Goal: Transaction & Acquisition: Purchase product/service

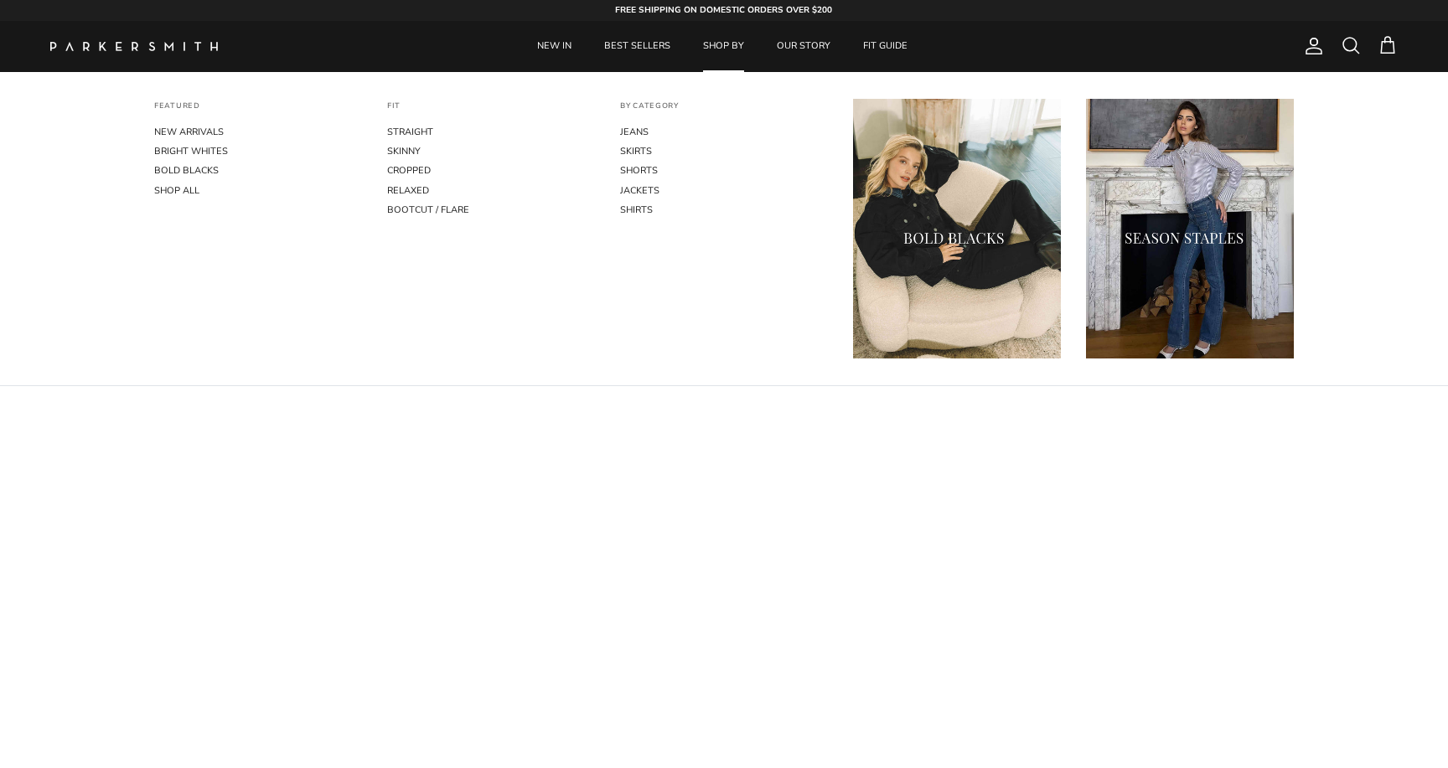
click at [717, 48] on link "SHOP BY" at bounding box center [723, 46] width 71 height 51
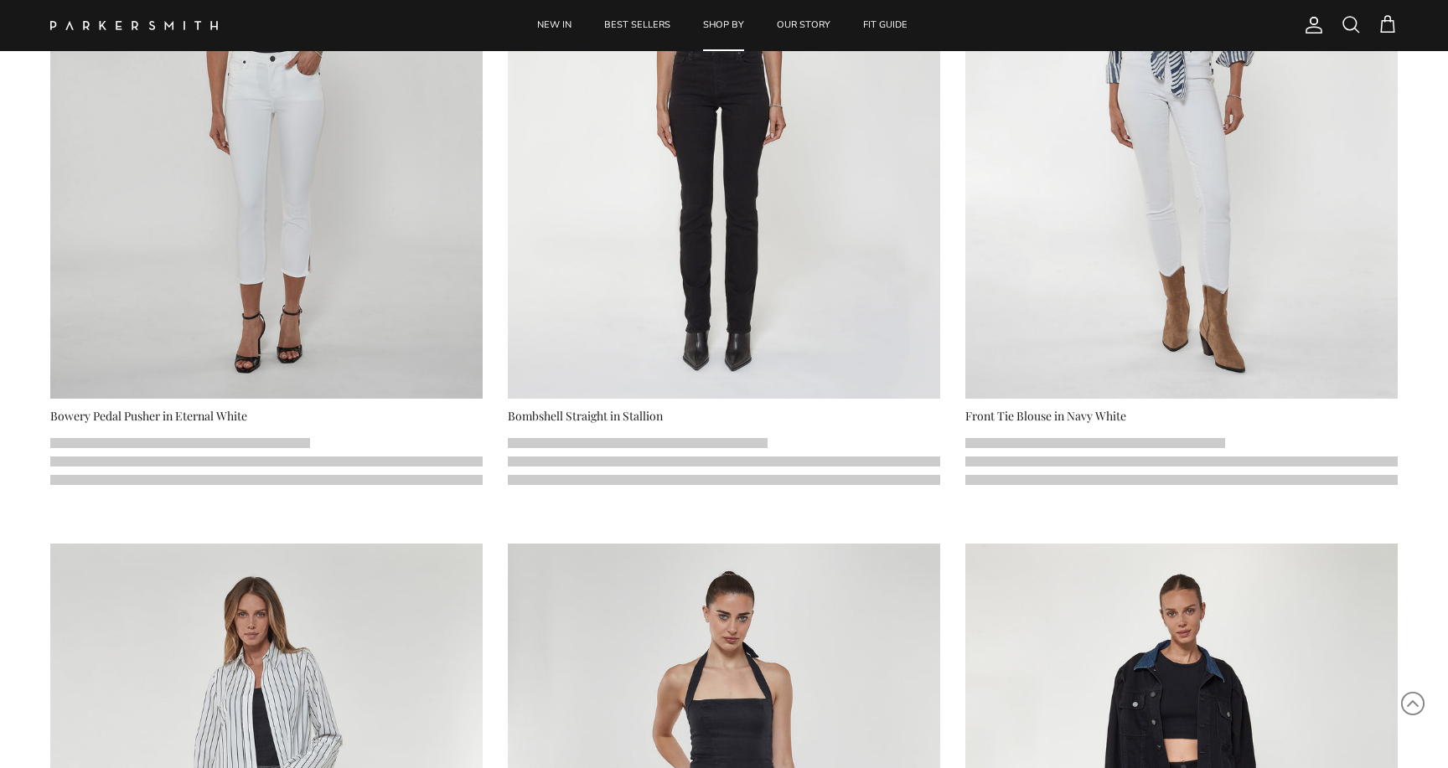
scroll to position [1164, 0]
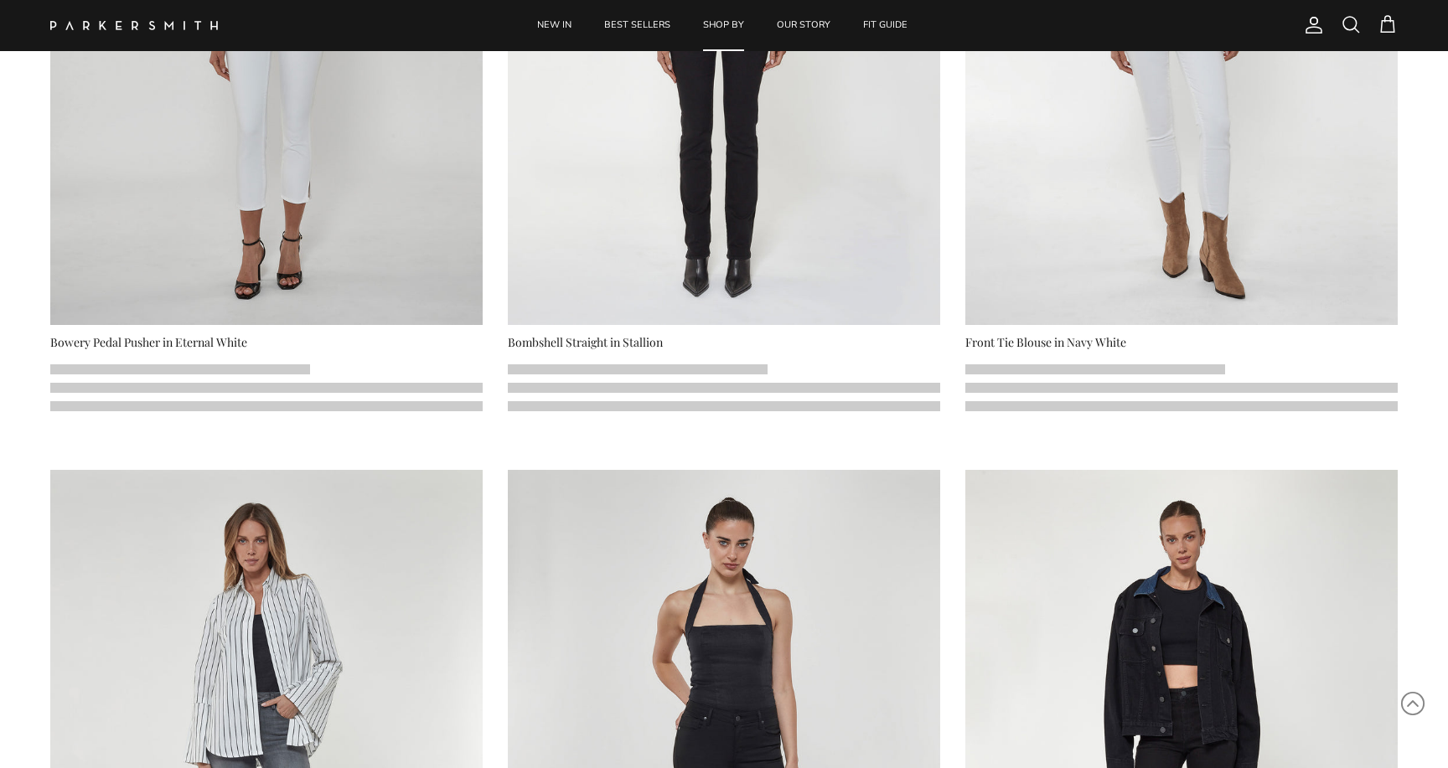
select select "25"
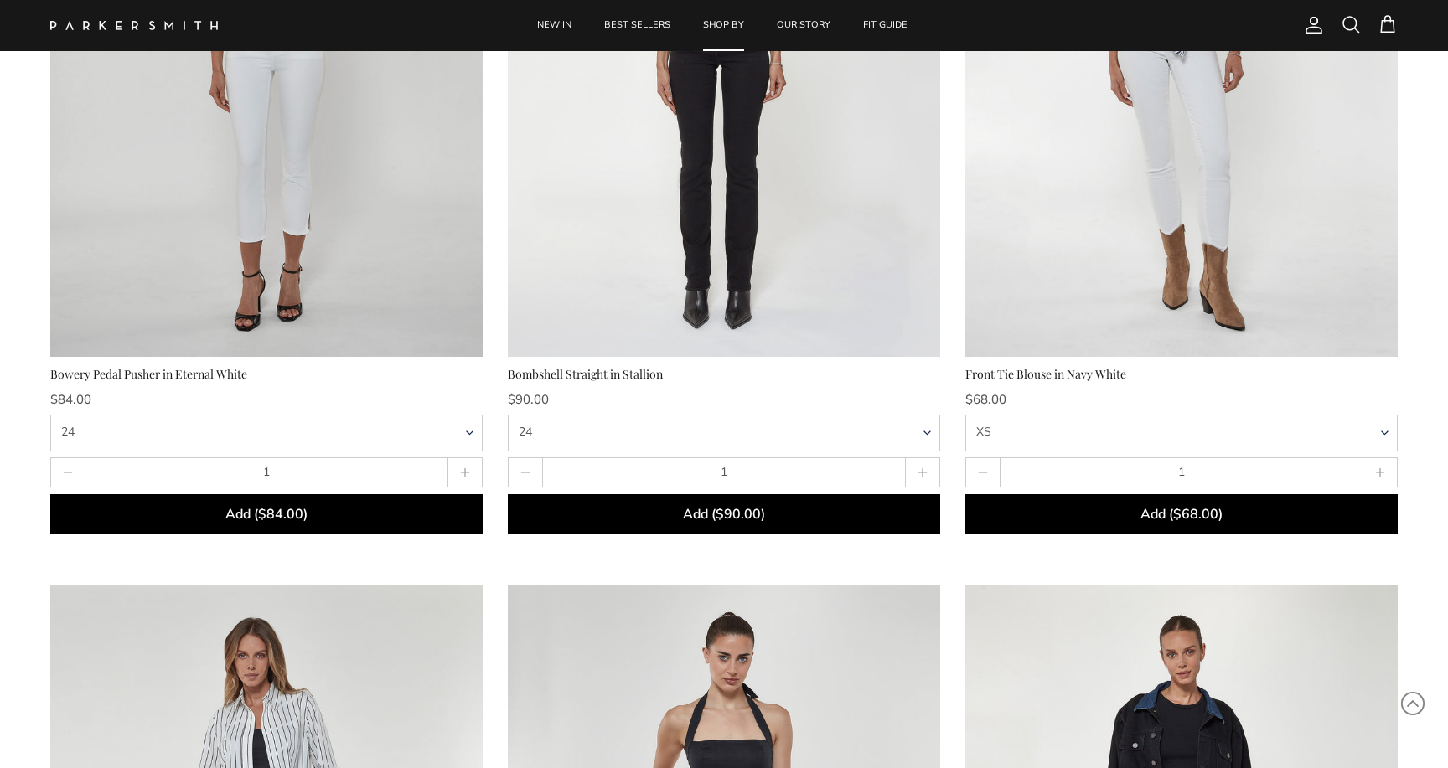
scroll to position [1104, 0]
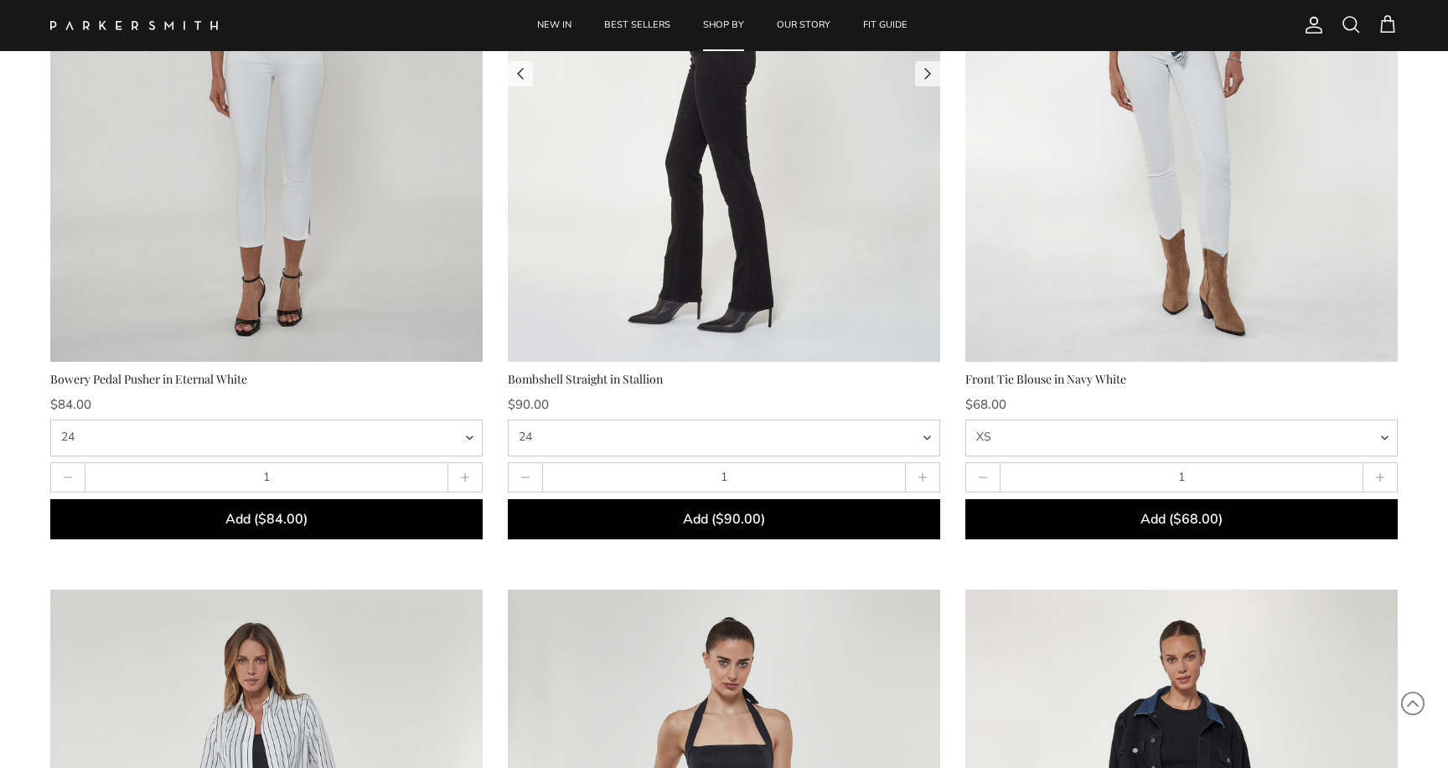
click at [662, 266] on img at bounding box center [724, 74] width 432 height 576
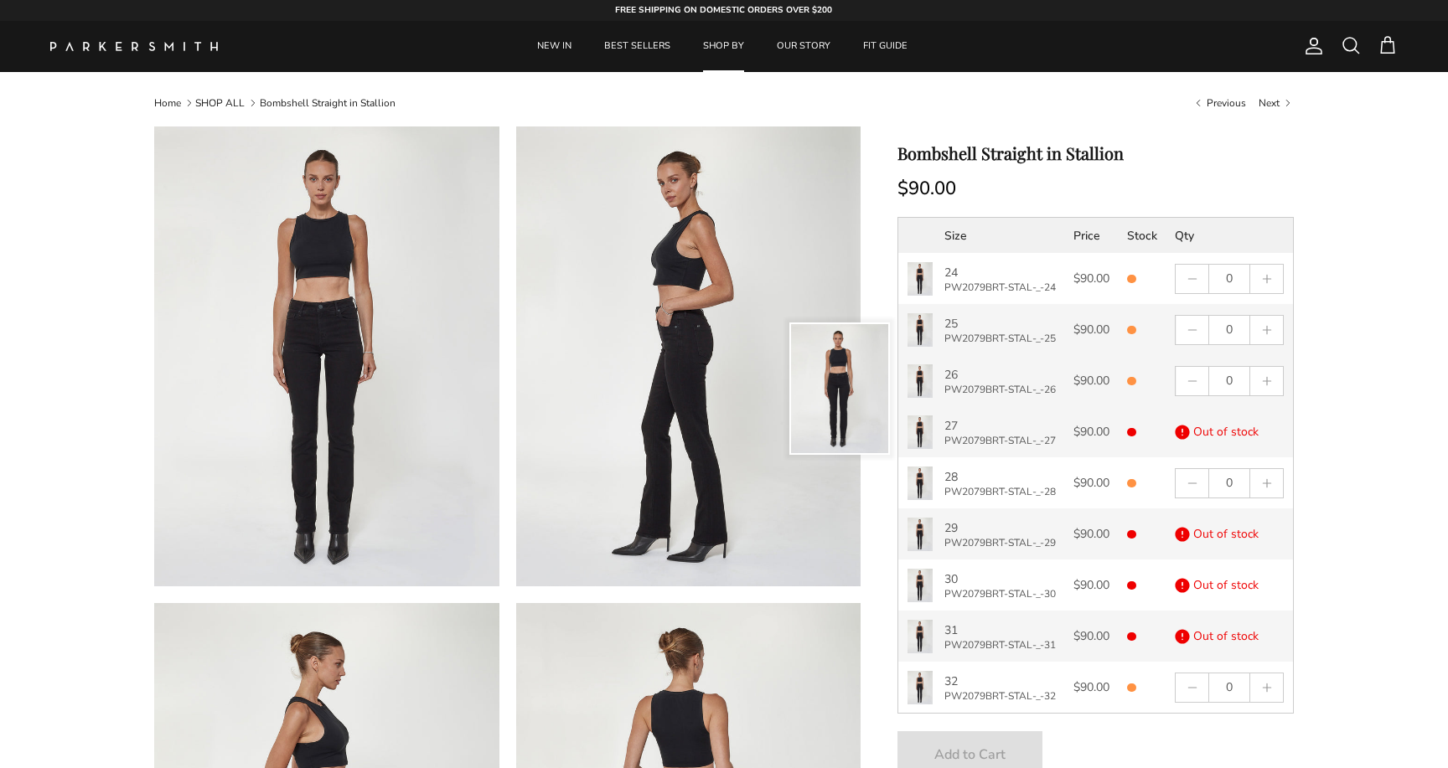
select select "25"
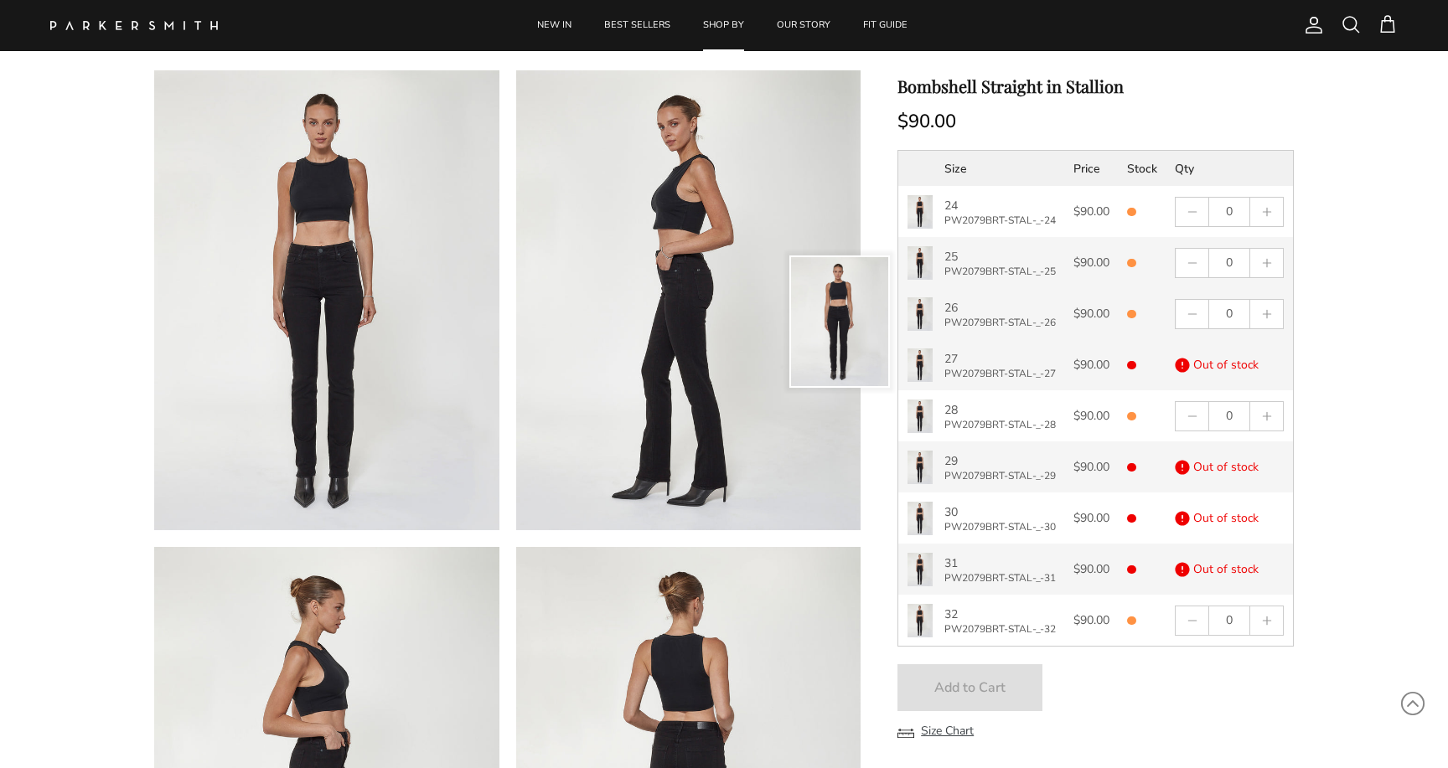
scroll to position [80, 0]
